Goal: Check status: Check status

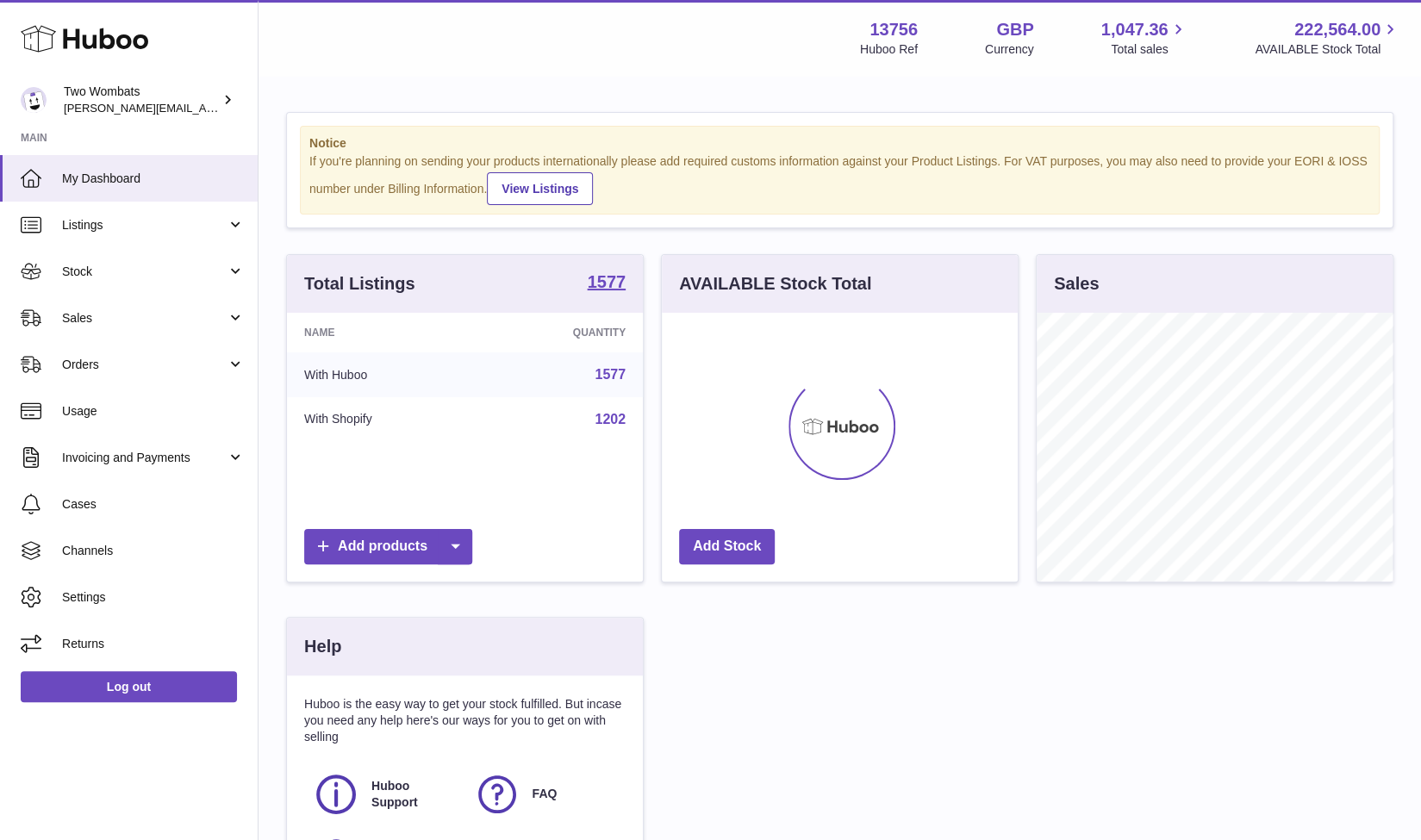
scroll to position [268, 356]
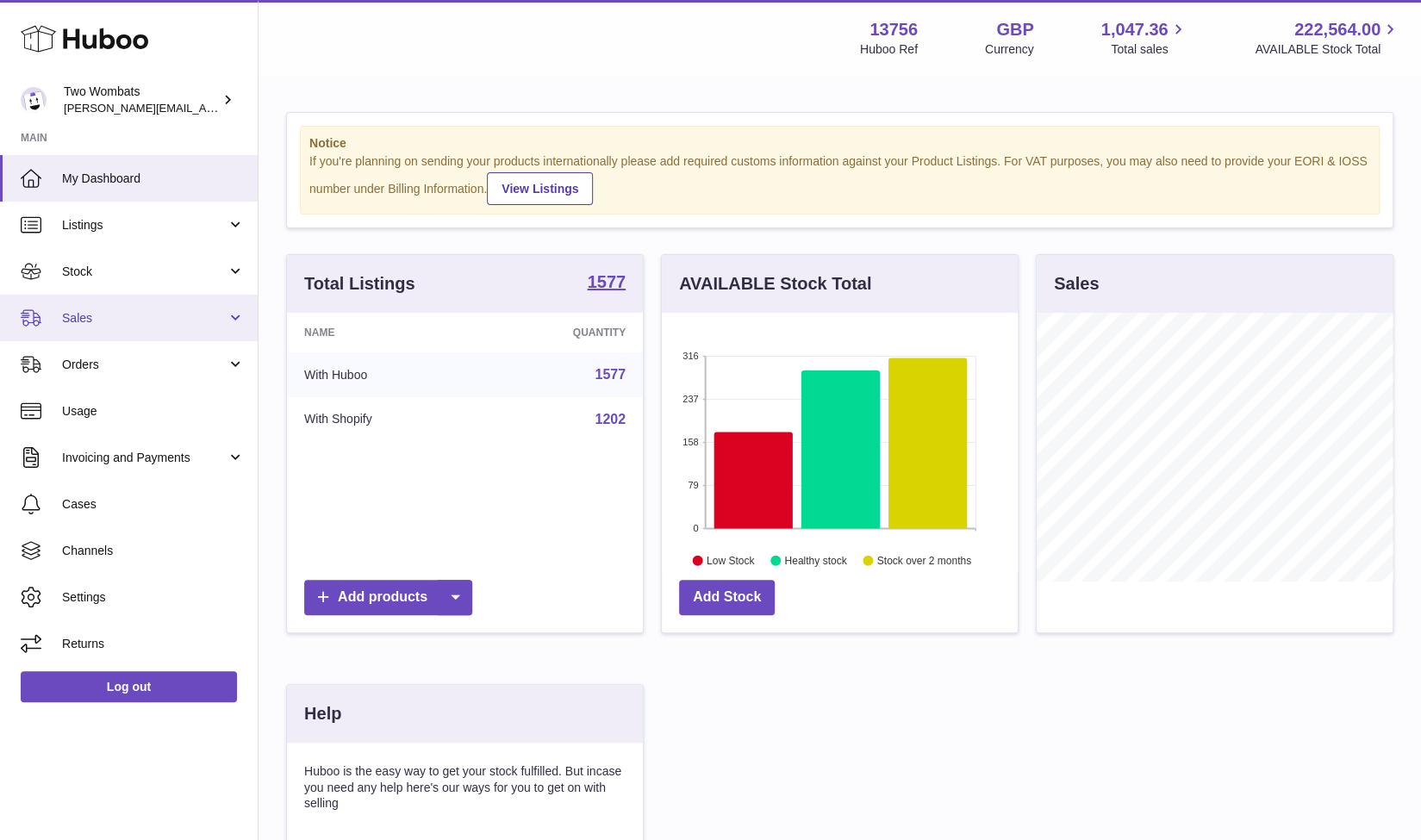
click at [234, 318] on link "Sales" at bounding box center [129, 317] width 258 height 46
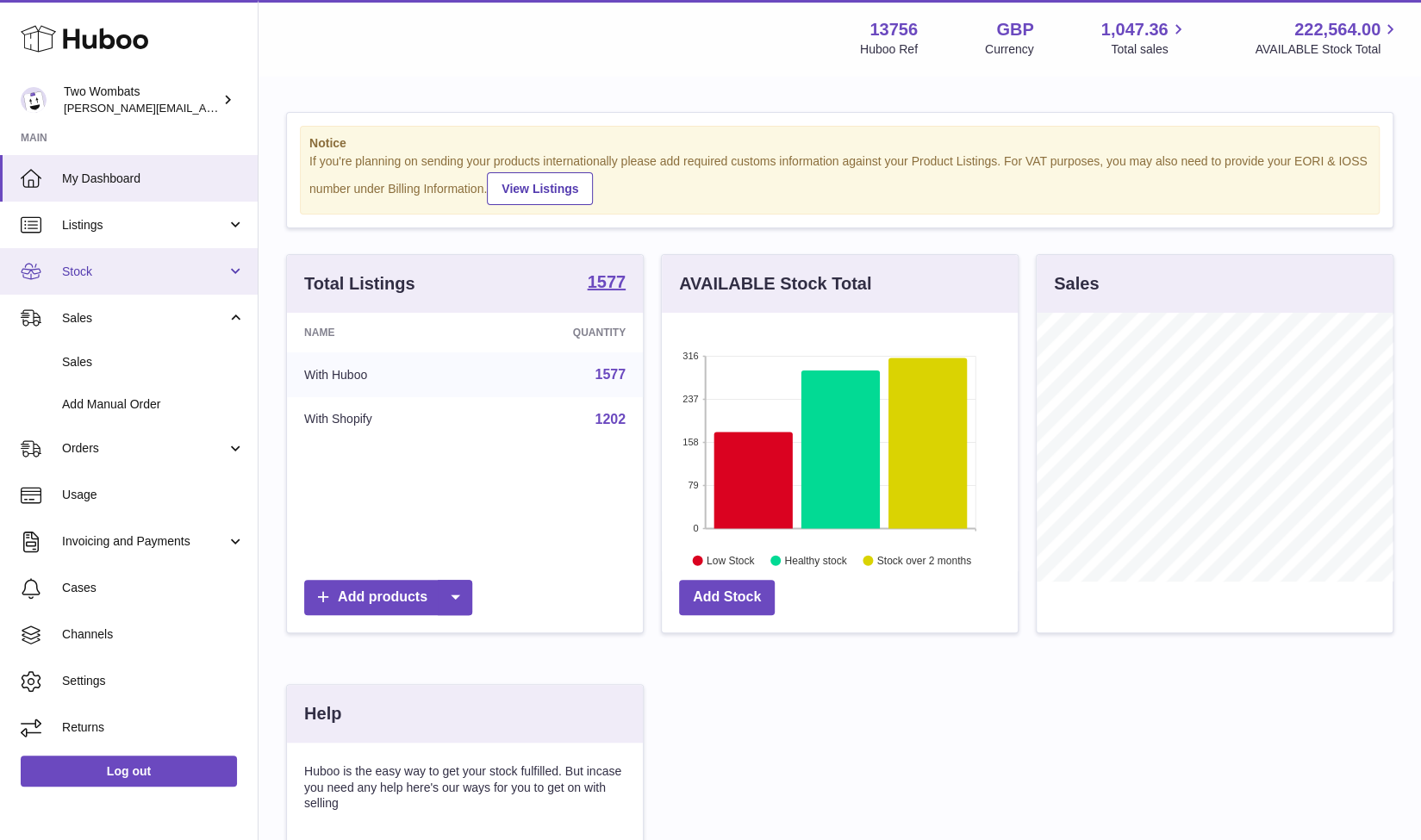
click at [245, 278] on link "Stock" at bounding box center [129, 271] width 258 height 46
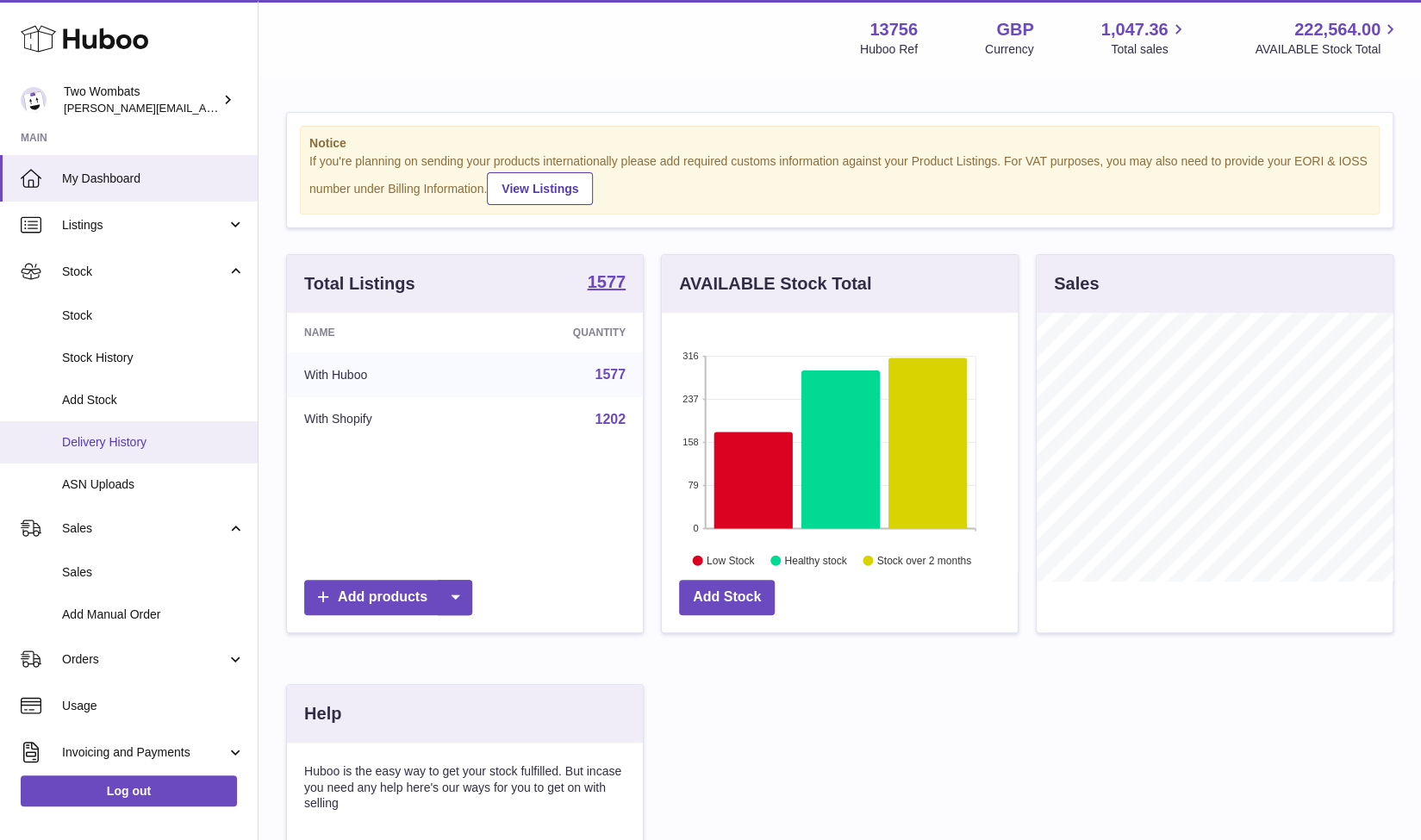
click at [143, 437] on span "Delivery History" at bounding box center [153, 441] width 182 height 16
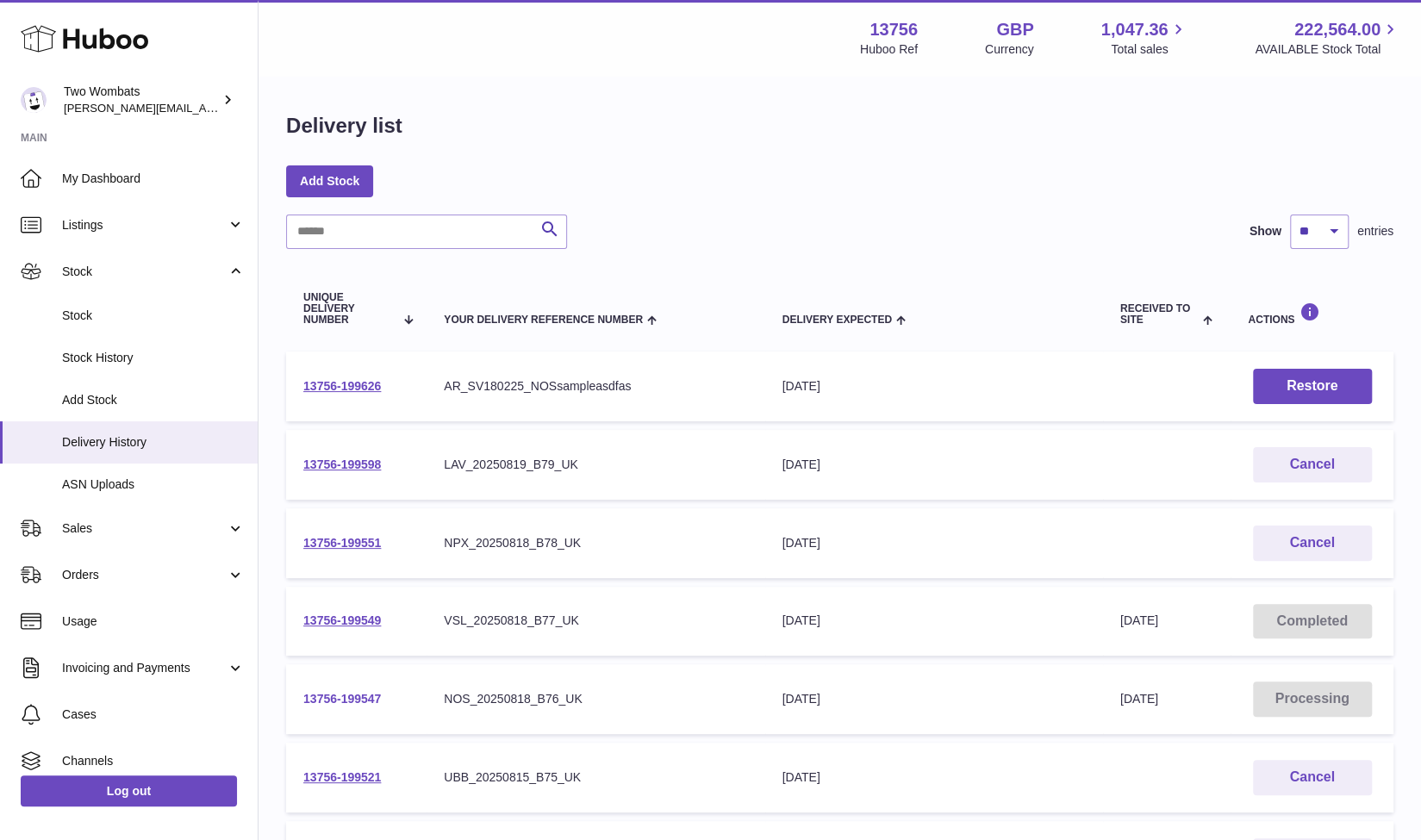
click at [363, 695] on link "13756-199547" at bounding box center [342, 698] width 78 height 14
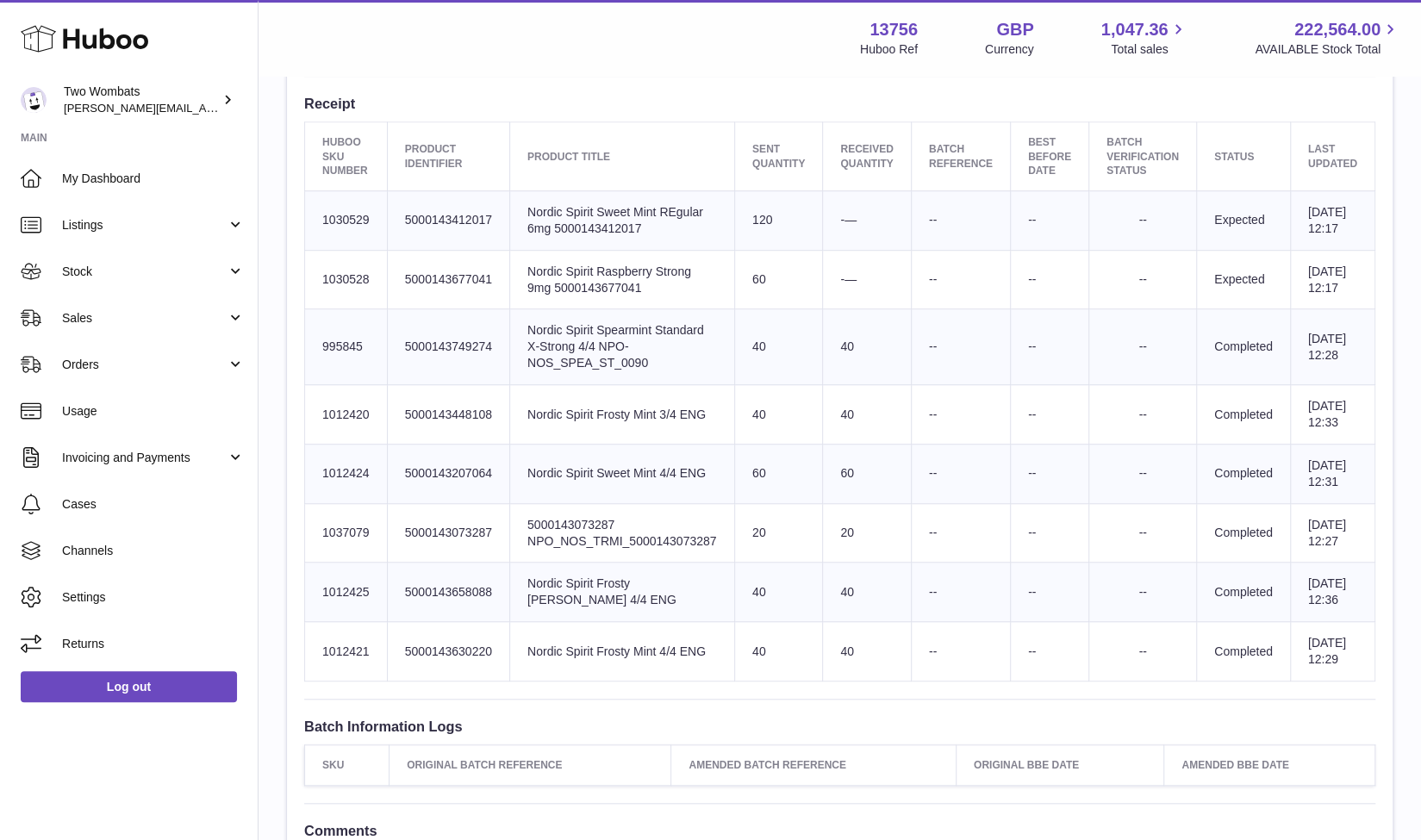
scroll to position [635, 0]
